Goal: Navigation & Orientation: Go to known website

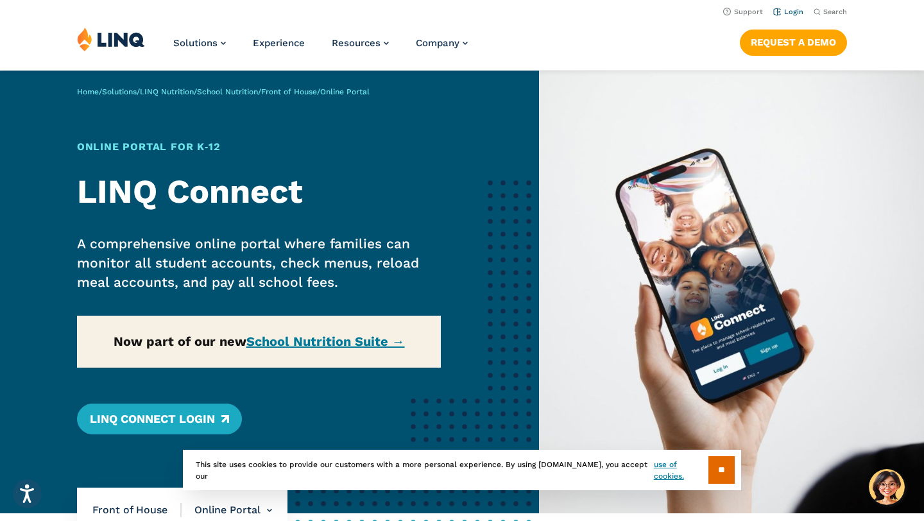
click at [794, 10] on link "Login" at bounding box center [788, 12] width 30 height 8
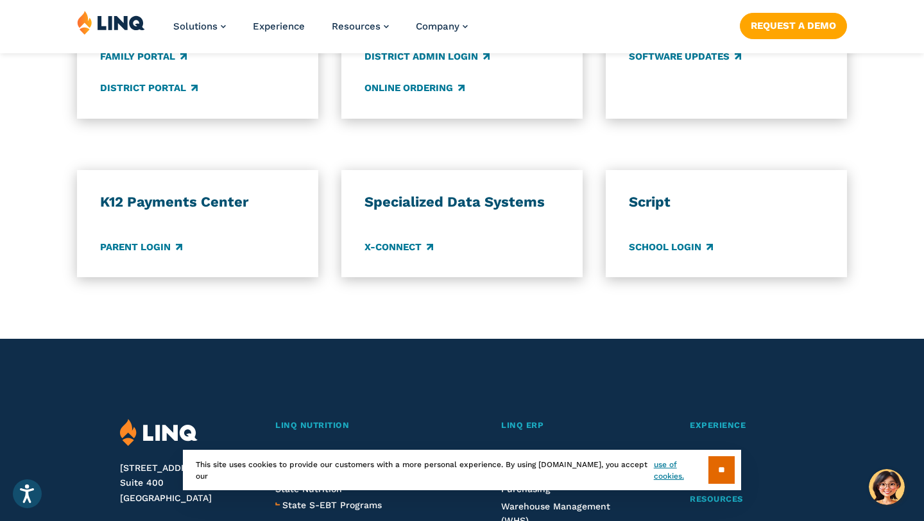
scroll to position [1097, 0]
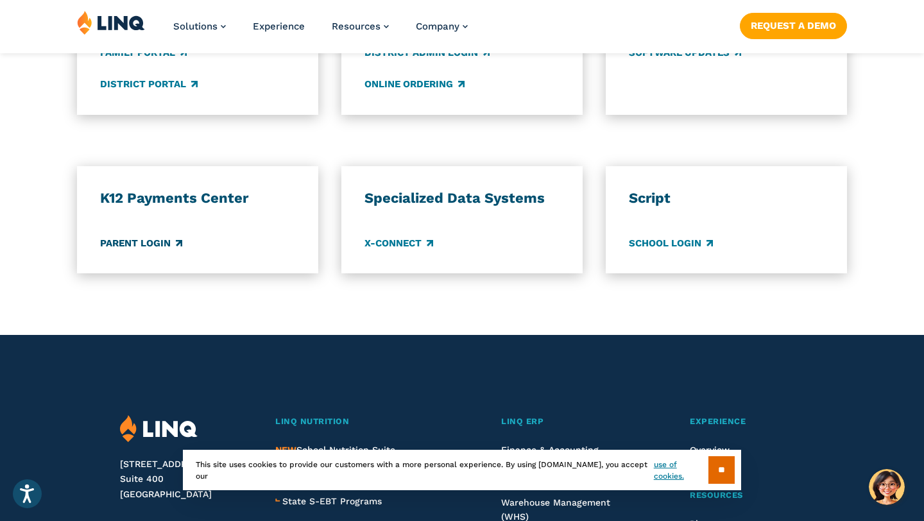
click at [164, 236] on link "Parent Login" at bounding box center [141, 243] width 82 height 14
